Goal: Transaction & Acquisition: Purchase product/service

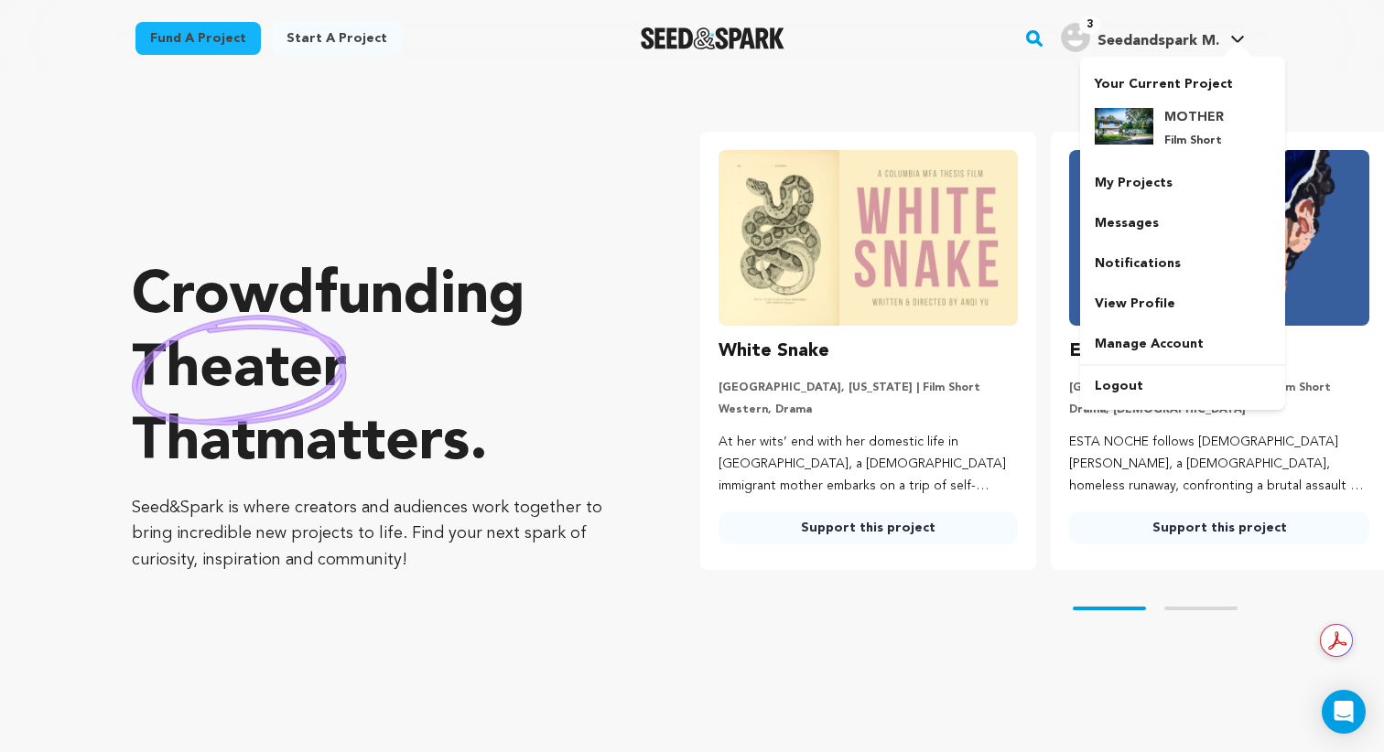
click at [1084, 30] on span "3" at bounding box center [1089, 25] width 21 height 18
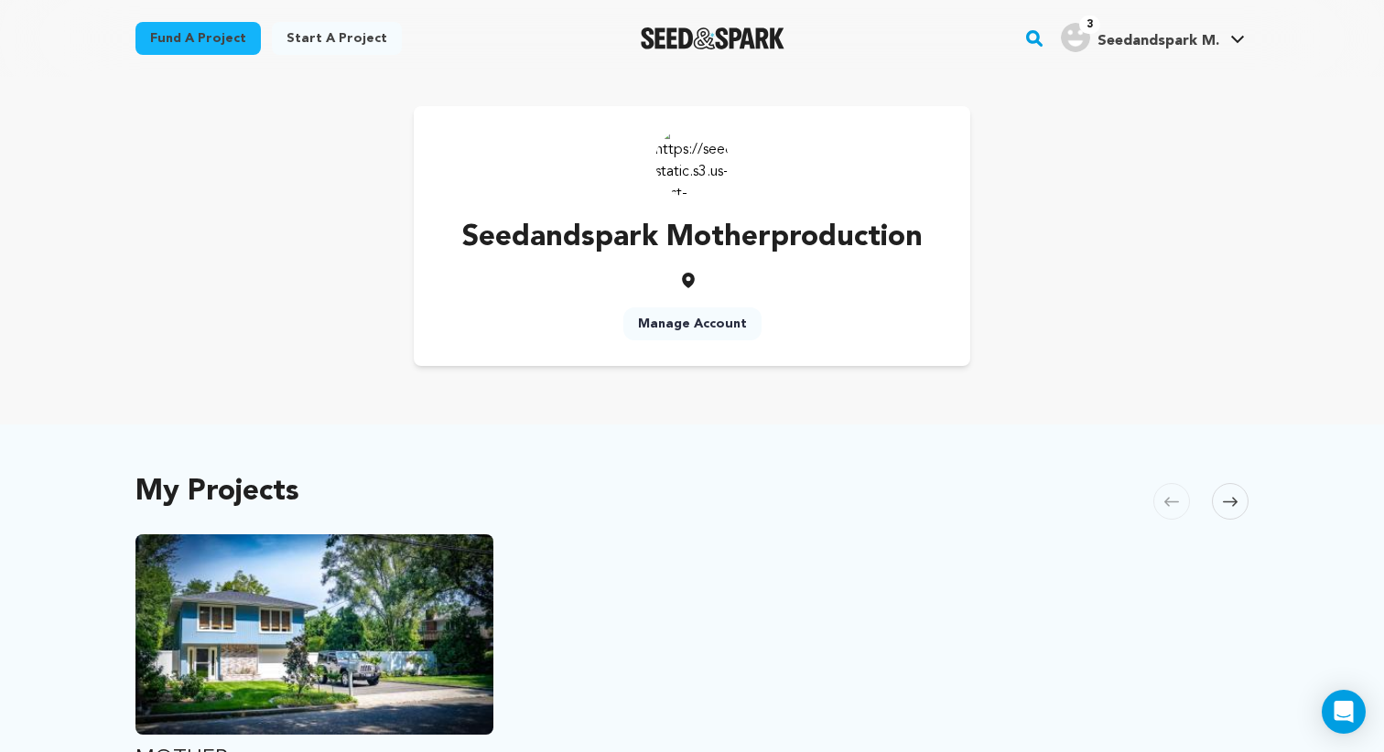
scroll to position [437, 0]
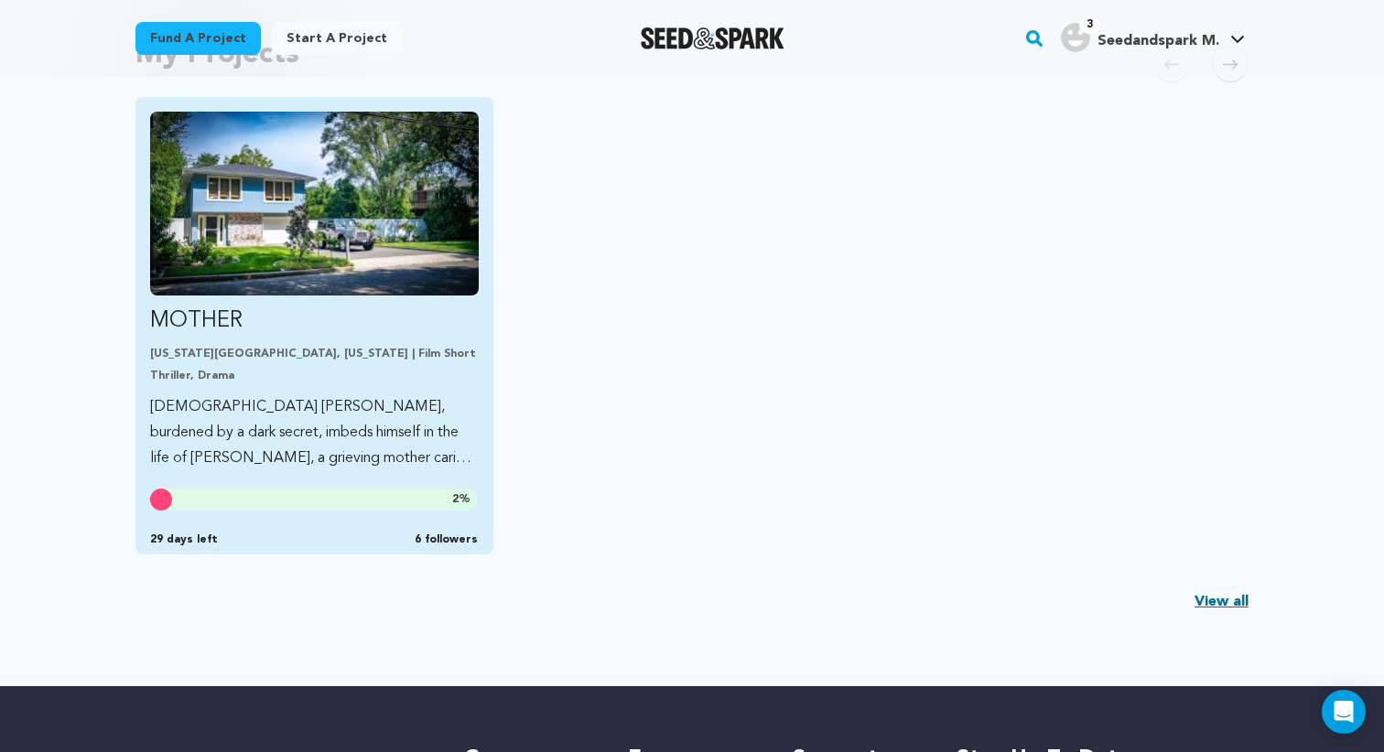
click at [356, 534] on div "29 days left 6 followers" at bounding box center [314, 536] width 328 height 22
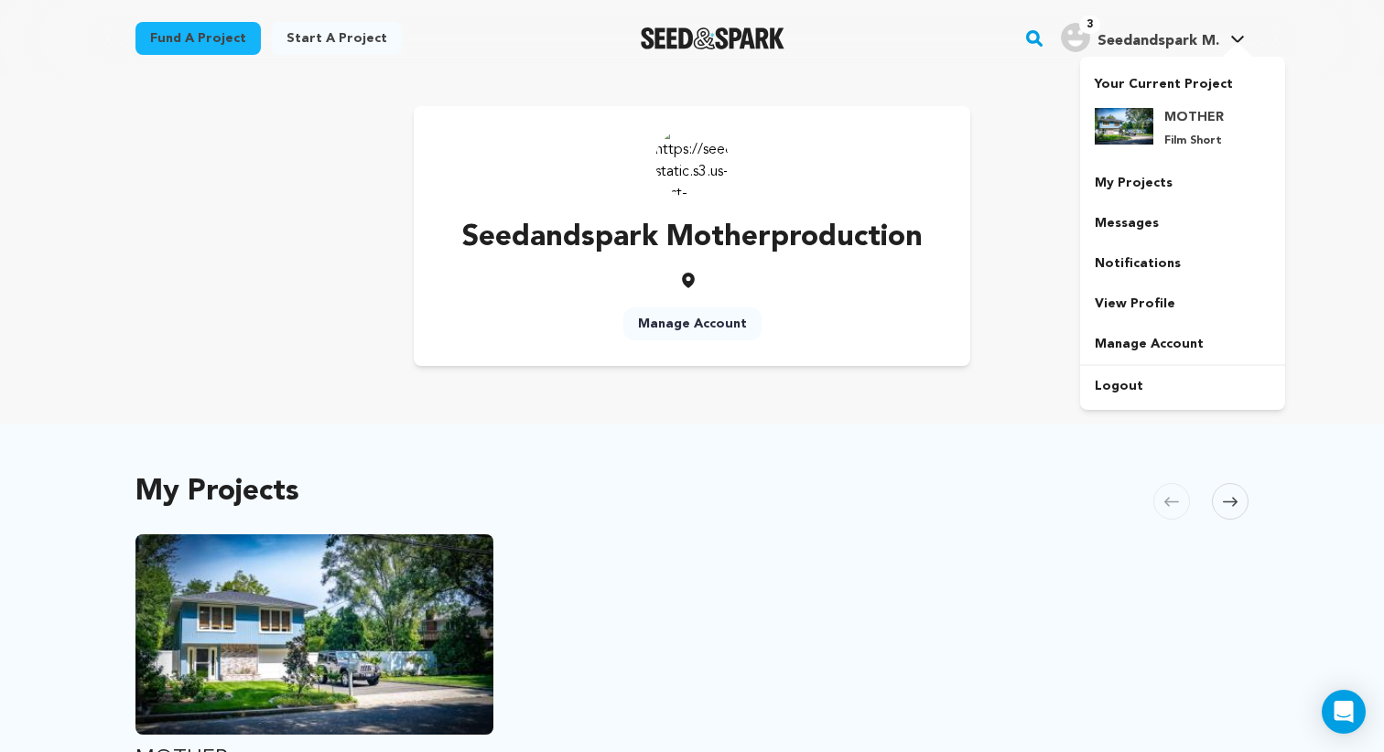
click at [1133, 40] on span "Seedandspark M." at bounding box center [1158, 41] width 122 height 15
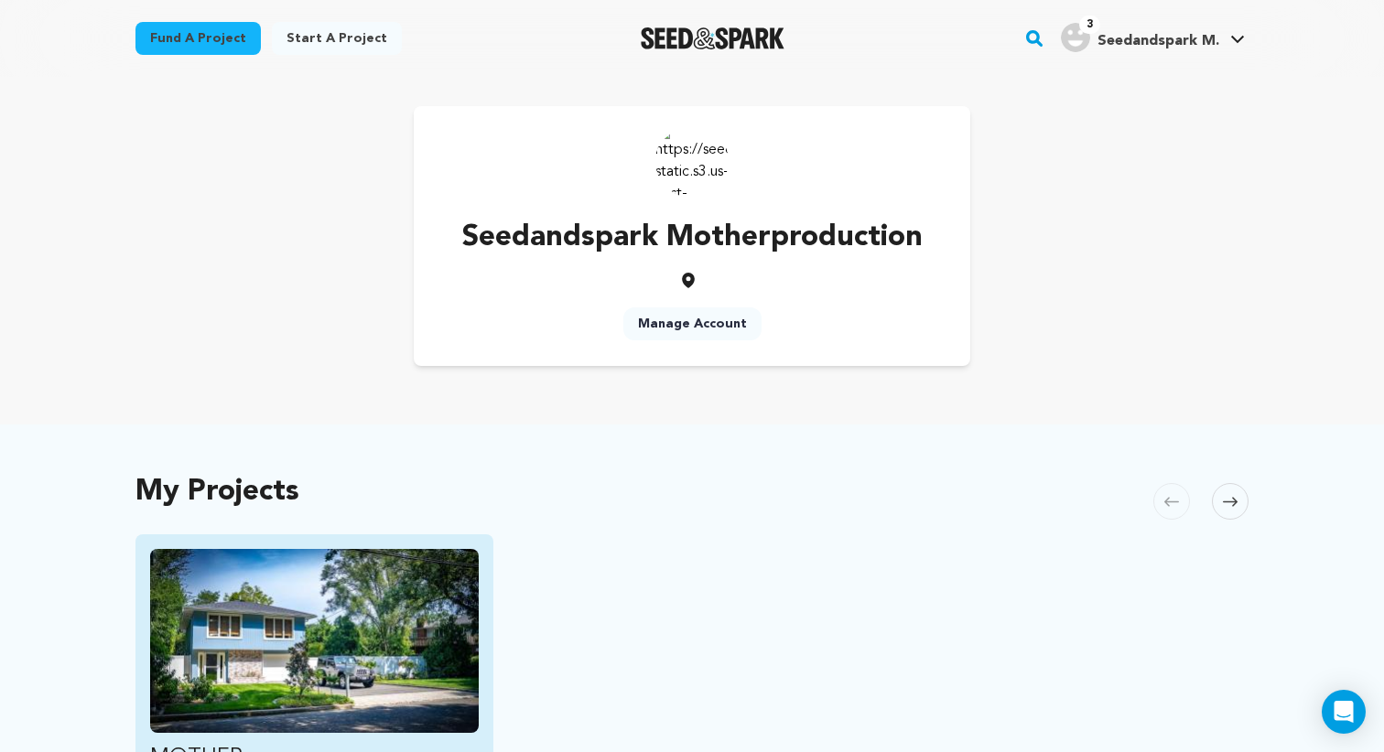
click at [399, 552] on img "Fund MOTHER" at bounding box center [314, 641] width 329 height 184
click at [398, 588] on img "Fund MOTHER" at bounding box center [314, 641] width 329 height 184
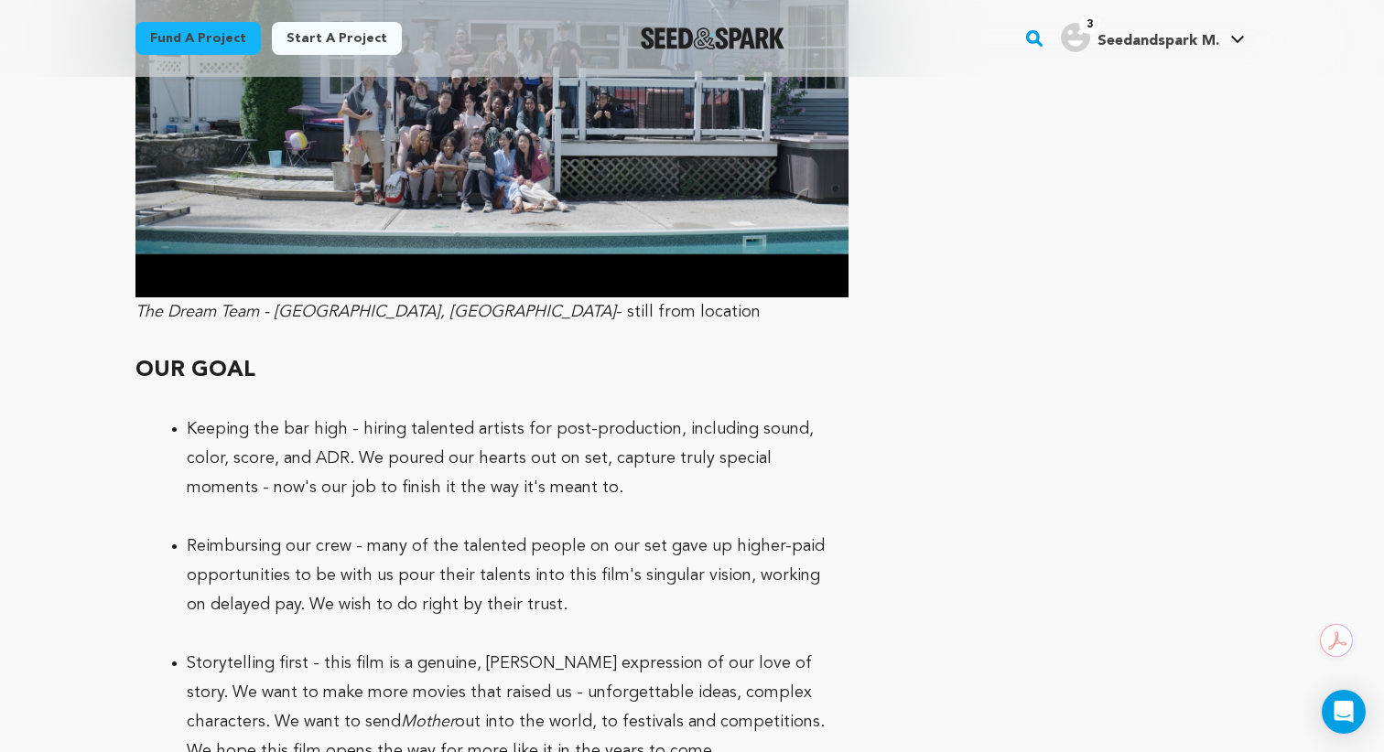
scroll to position [5469, 0]
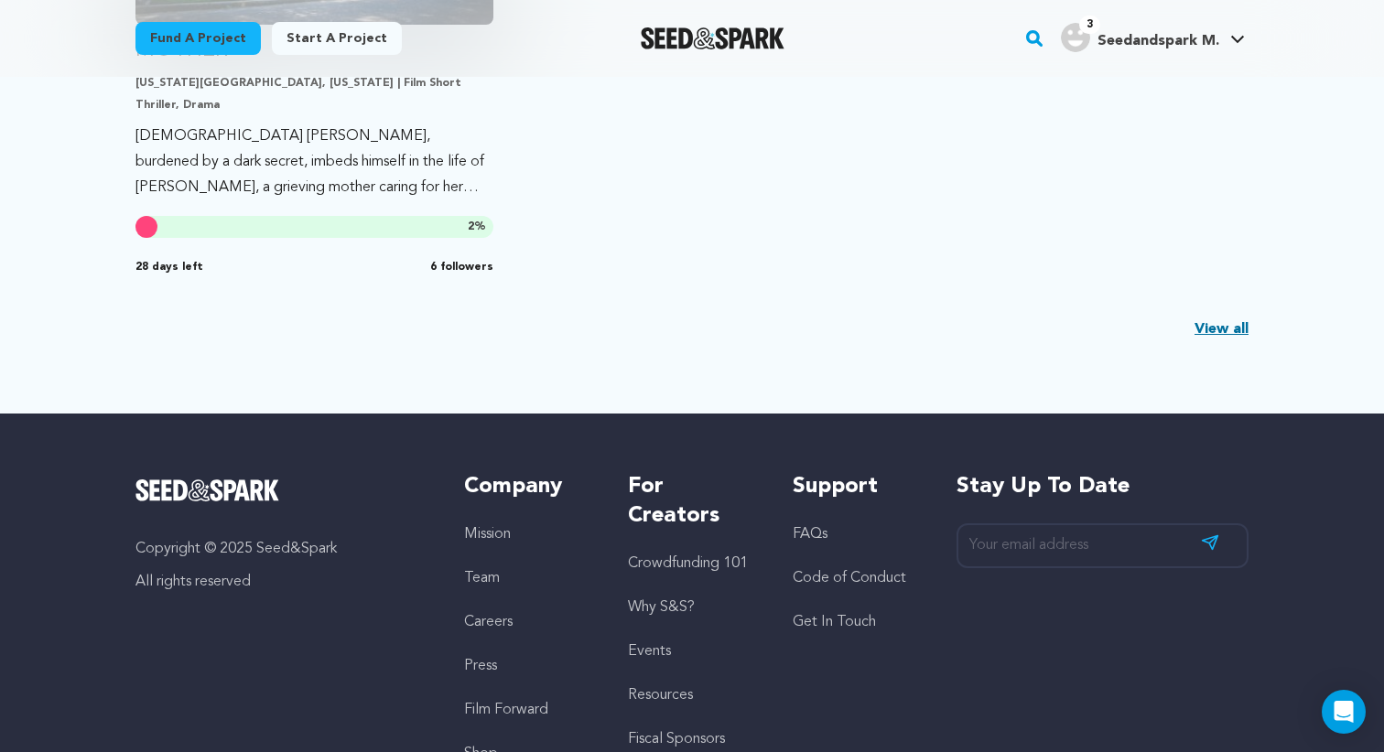
scroll to position [352, 0]
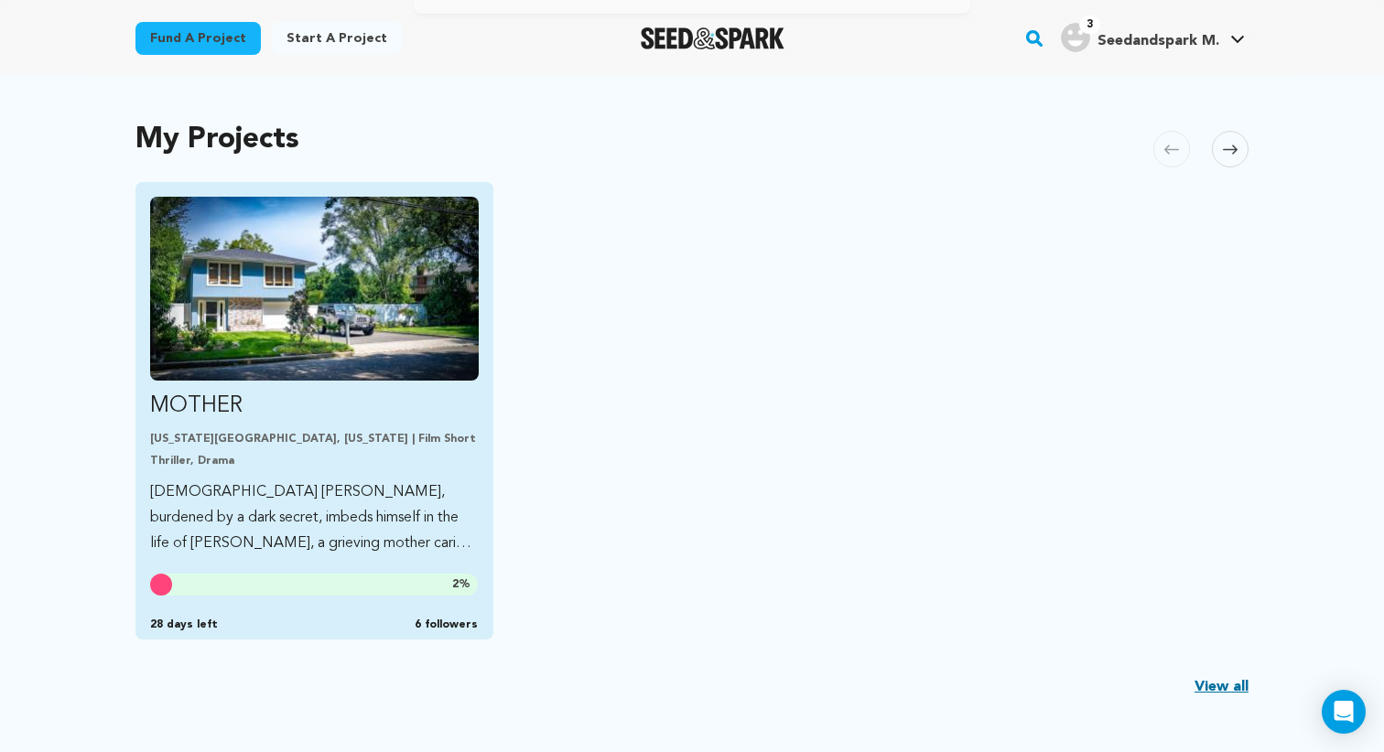
click at [418, 371] on img "Fund MOTHER" at bounding box center [314, 289] width 329 height 184
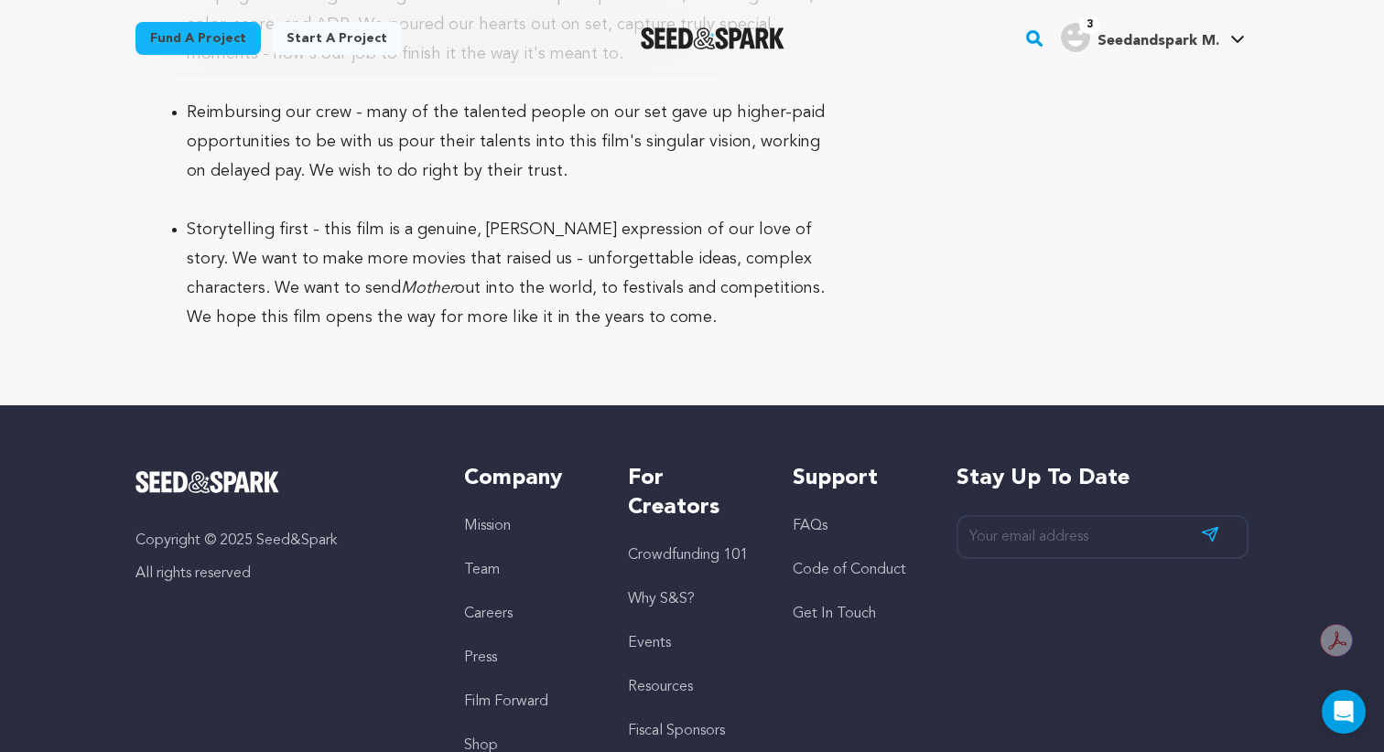
scroll to position [5469, 0]
